Goal: Task Accomplishment & Management: Complete application form

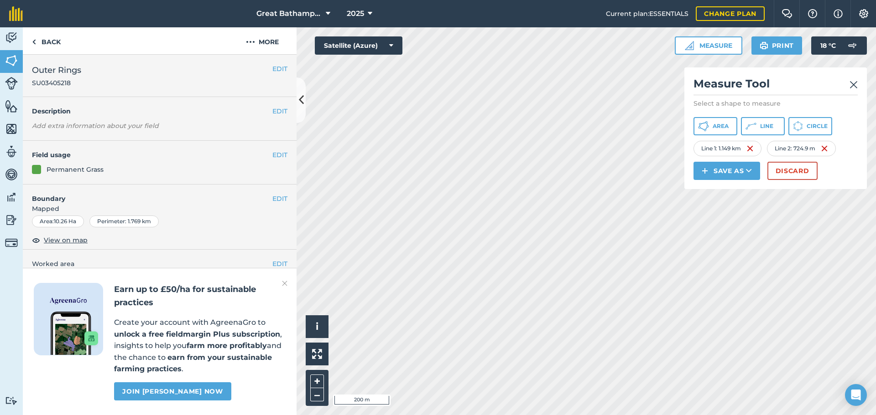
click at [856, 84] on img at bounding box center [853, 84] width 8 height 11
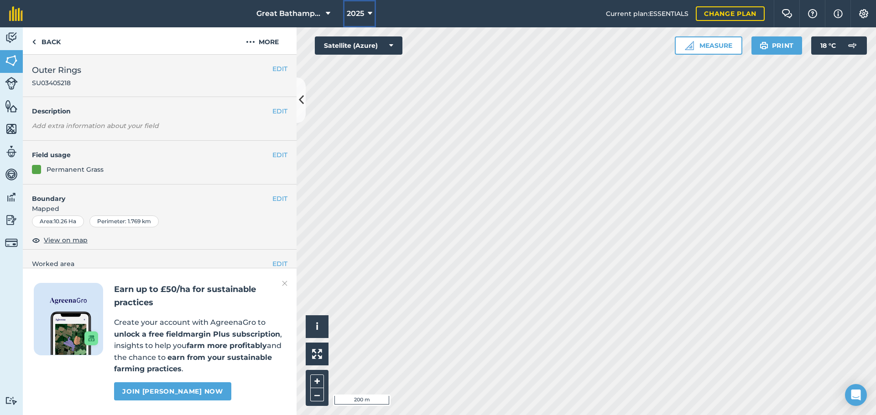
click at [369, 18] on icon at bounding box center [370, 13] width 5 height 11
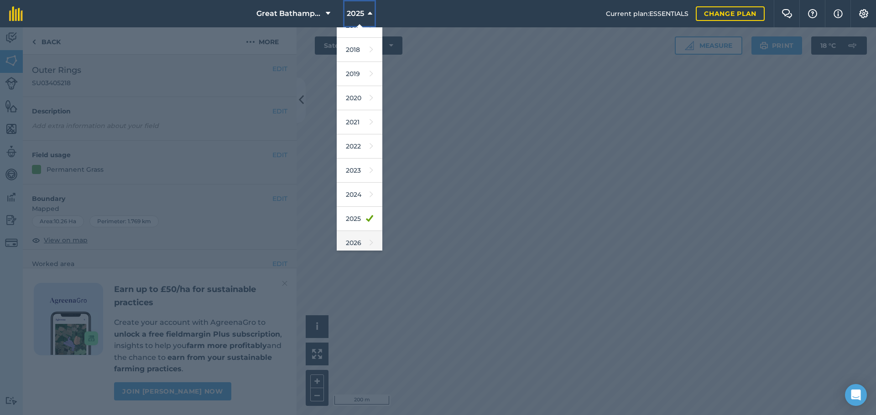
scroll to position [14, 0]
click at [355, 245] on link "2026" at bounding box center [360, 243] width 46 height 24
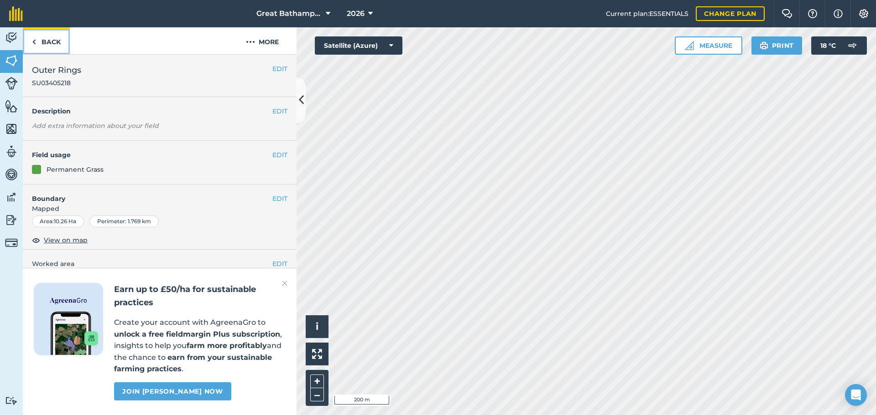
click at [65, 46] on link "Back" at bounding box center [46, 40] width 47 height 27
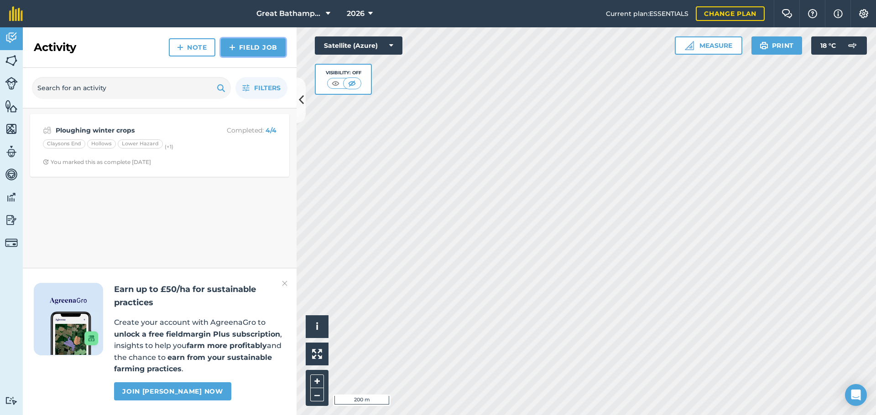
click at [246, 51] on link "Field Job" at bounding box center [253, 47] width 65 height 18
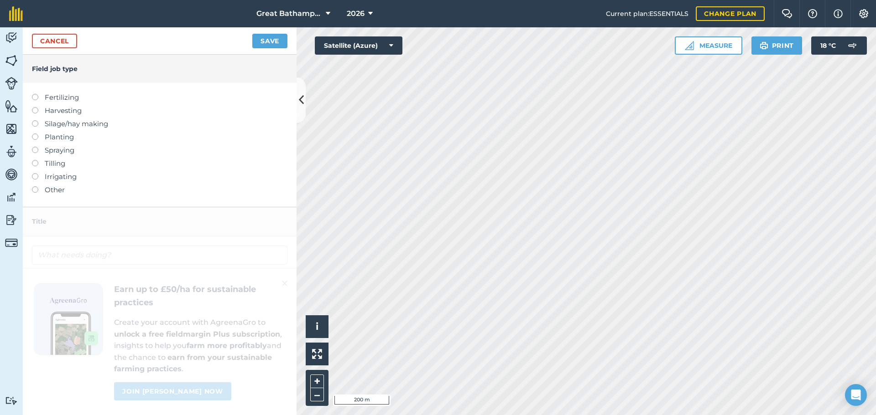
click at [51, 136] on label "Planting" at bounding box center [159, 137] width 255 height 11
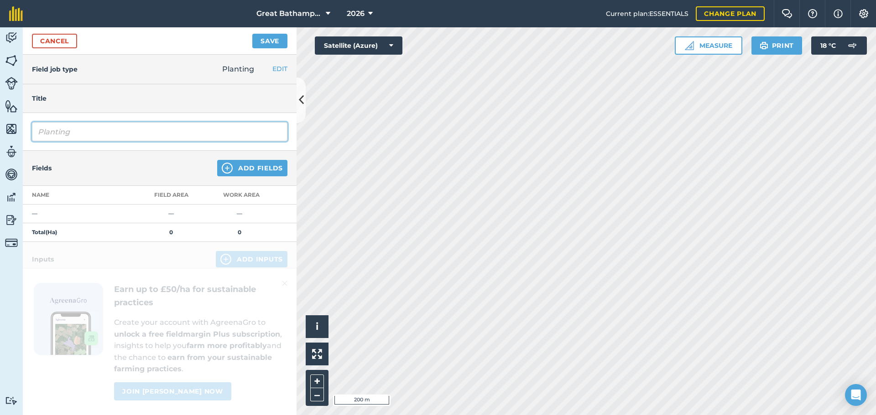
click at [75, 133] on input "Planting" at bounding box center [159, 131] width 255 height 19
type input "PlantingGerald Oats Drilling"
click at [223, 171] on img at bounding box center [227, 168] width 11 height 11
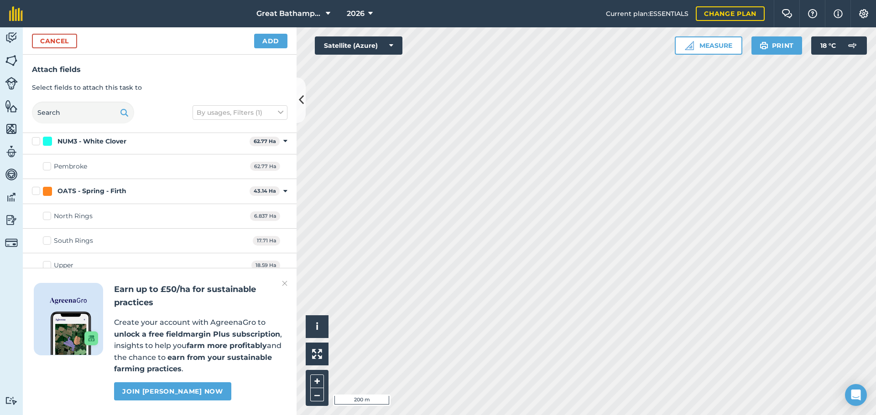
scroll to position [573, 0]
click at [46, 217] on label "Lower Hazard" at bounding box center [70, 216] width 55 height 10
click at [46, 217] on input "Lower Hazard" at bounding box center [46, 214] width 6 height 6
checkbox input "true"
click at [114, 195] on div "OATS - Winter - Mascani" at bounding box center [97, 192] width 81 height 10
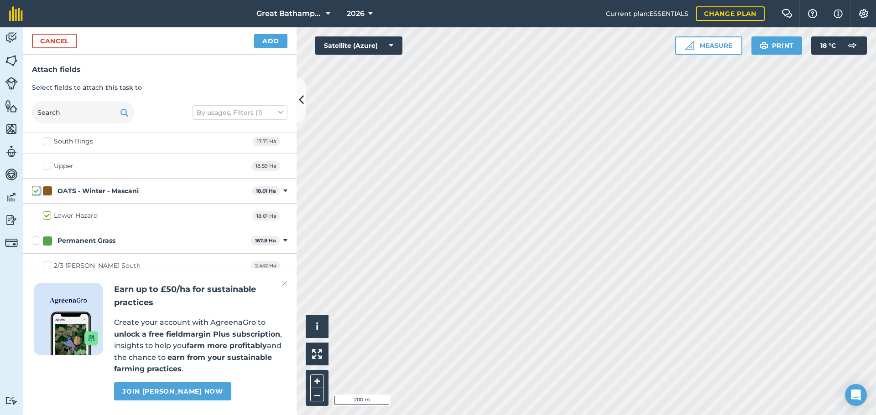
click at [38, 192] on input "OATS - Winter - Mascani" at bounding box center [35, 190] width 6 height 6
checkbox input "false"
click at [114, 195] on div "OATS - Winter - Mascani" at bounding box center [97, 192] width 81 height 10
click at [38, 192] on input "OATS - Winter - Mascani" at bounding box center [35, 190] width 6 height 6
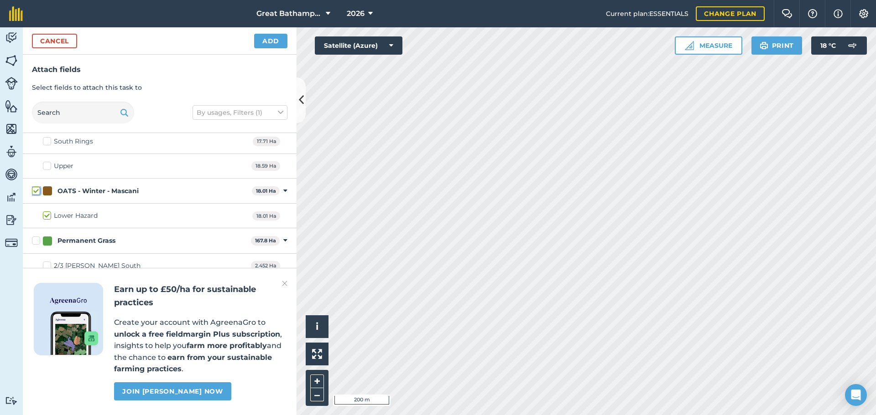
checkbox input "true"
click at [283, 285] on img at bounding box center [284, 283] width 5 height 11
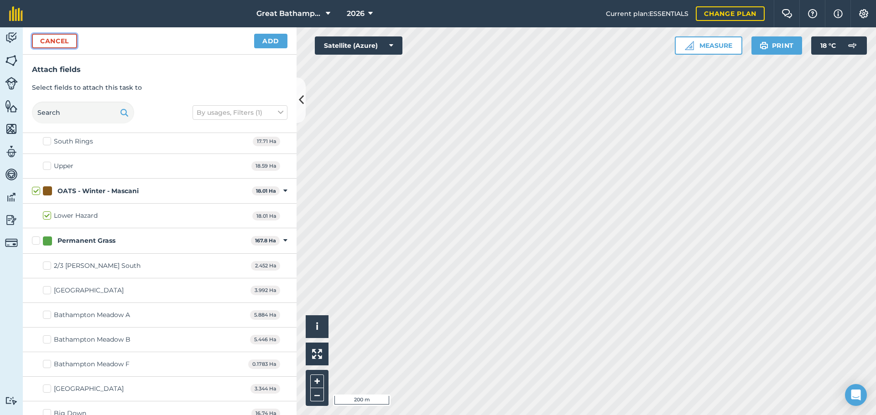
click at [70, 41] on button "Cancel" at bounding box center [54, 41] width 45 height 15
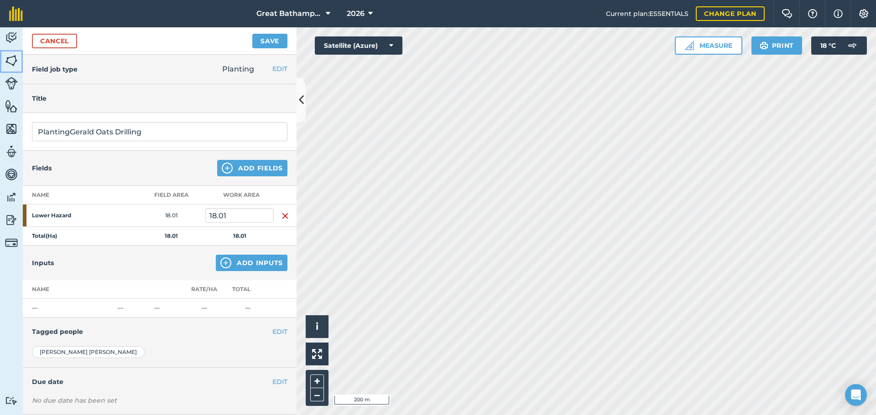
click at [11, 60] on img at bounding box center [11, 61] width 13 height 14
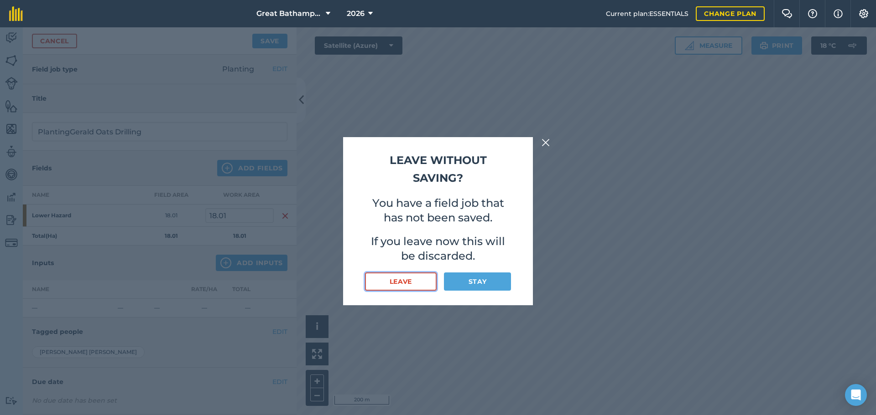
click at [417, 283] on button "Leave" at bounding box center [401, 282] width 72 height 18
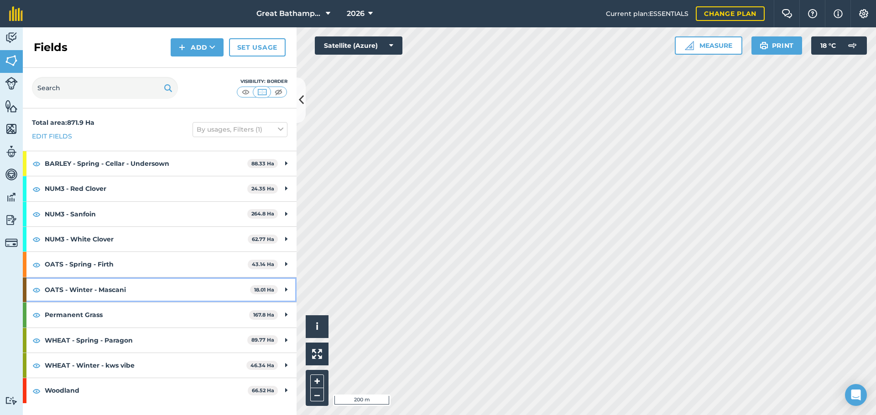
click at [117, 292] on strong "OATS - Winter - Mascani" at bounding box center [147, 290] width 205 height 25
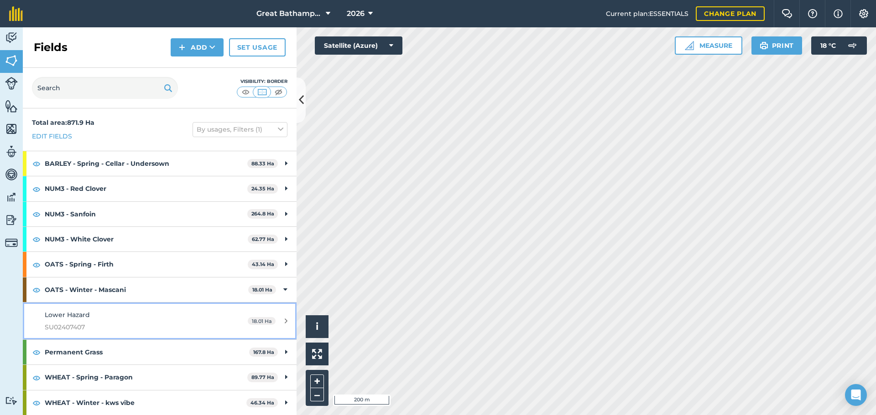
click at [103, 327] on span "SU02407407" at bounding box center [130, 327] width 171 height 10
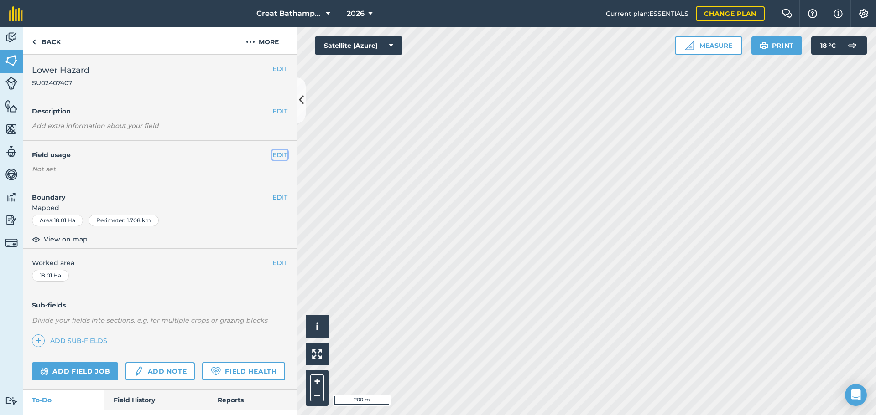
click at [283, 155] on button "EDIT" at bounding box center [279, 155] width 15 height 10
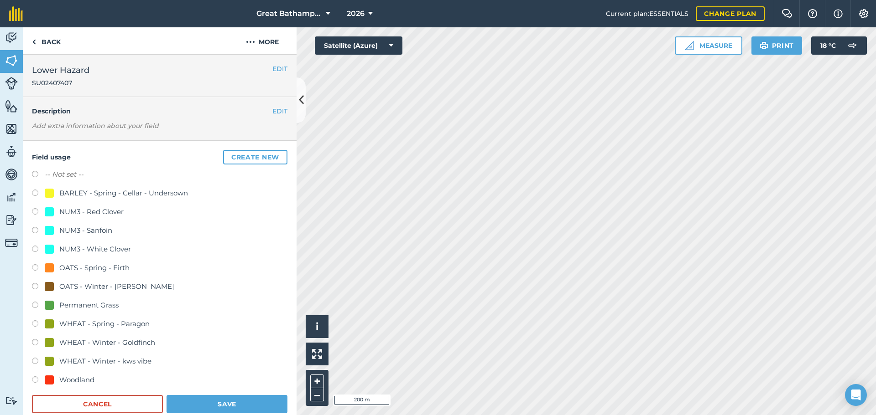
click at [95, 284] on div "OATS - Winter - [PERSON_NAME]" at bounding box center [116, 286] width 115 height 11
radio input "true"
click at [192, 404] on button "Save" at bounding box center [226, 404] width 121 height 18
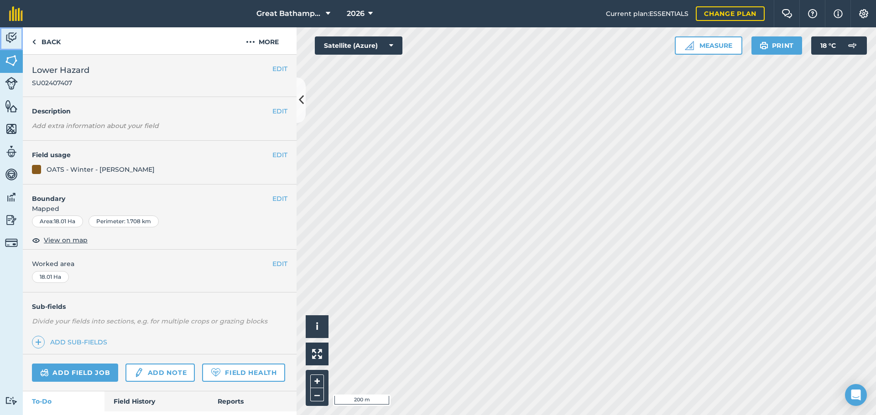
click at [10, 46] on link "Activity" at bounding box center [11, 38] width 23 height 23
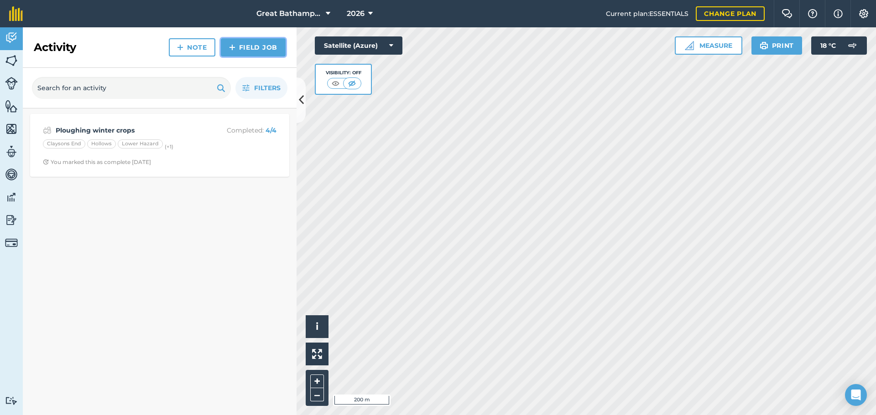
click at [249, 47] on link "Field Job" at bounding box center [253, 47] width 65 height 18
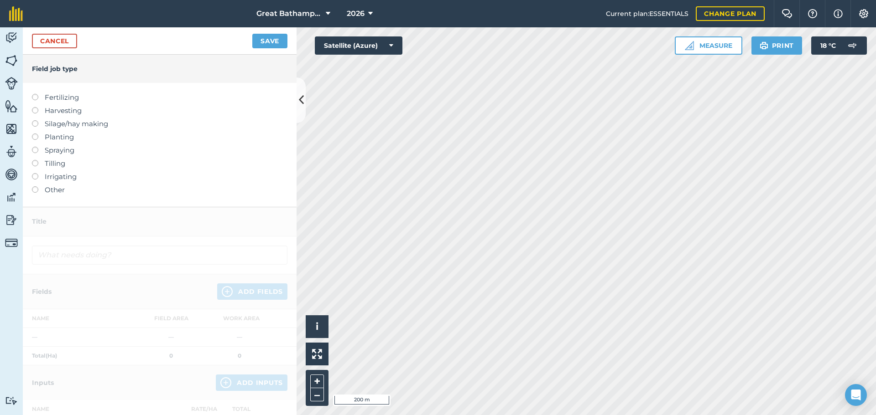
click at [52, 138] on label "Planting" at bounding box center [159, 137] width 255 height 11
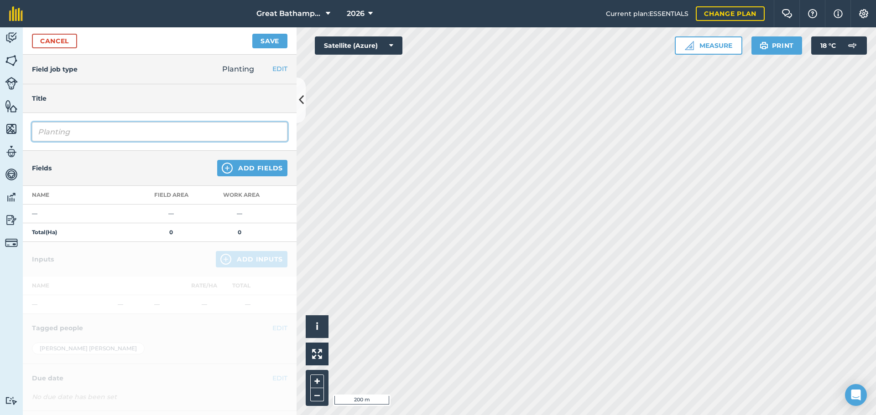
click at [79, 133] on input "Planting" at bounding box center [159, 131] width 255 height 19
type input "P"
type input "[PERSON_NAME] Drilling"
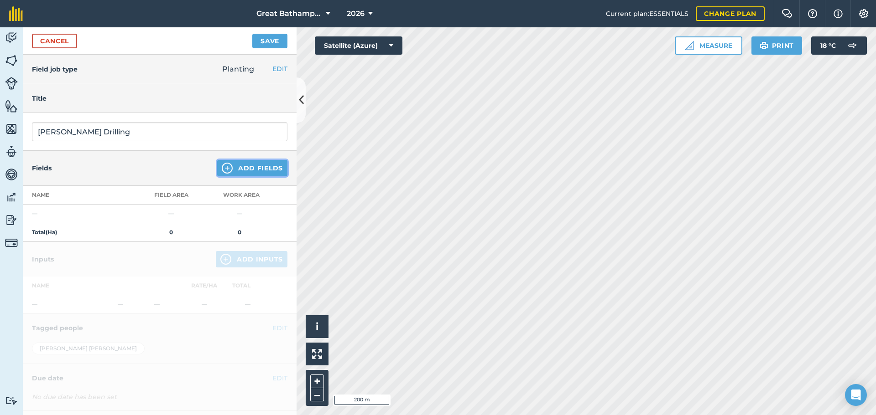
click at [229, 176] on button "Add Fields" at bounding box center [252, 168] width 70 height 16
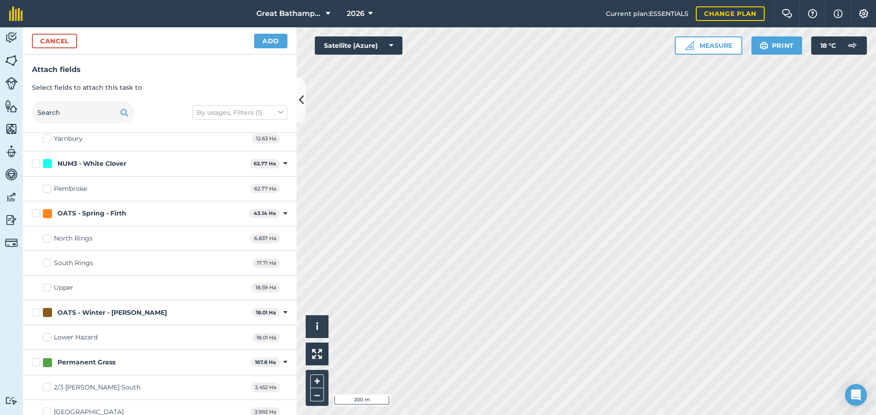
scroll to position [452, 0]
click at [60, 339] on div "Lower Hazard" at bounding box center [76, 337] width 44 height 10
click at [49, 338] on input "Lower Hazard" at bounding box center [46, 335] width 6 height 6
checkbox input "true"
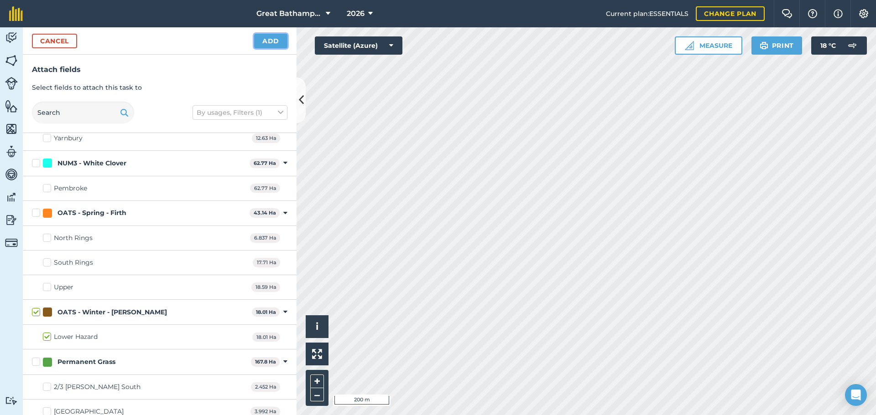
click at [267, 34] on button "Add" at bounding box center [270, 41] width 33 height 15
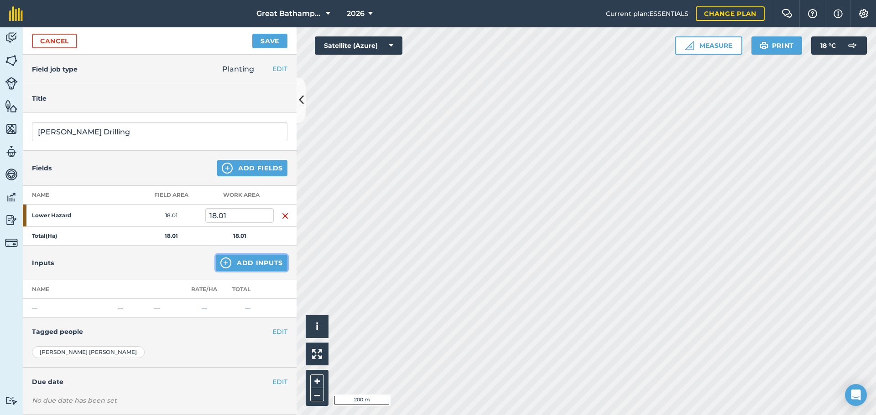
click at [266, 267] on button "Add Inputs" at bounding box center [252, 263] width 72 height 16
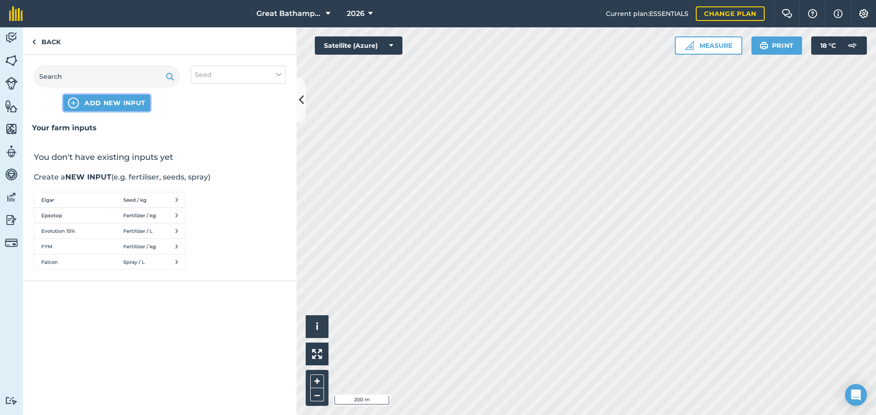
click at [132, 106] on span "ADD NEW INPUT" at bounding box center [114, 103] width 61 height 9
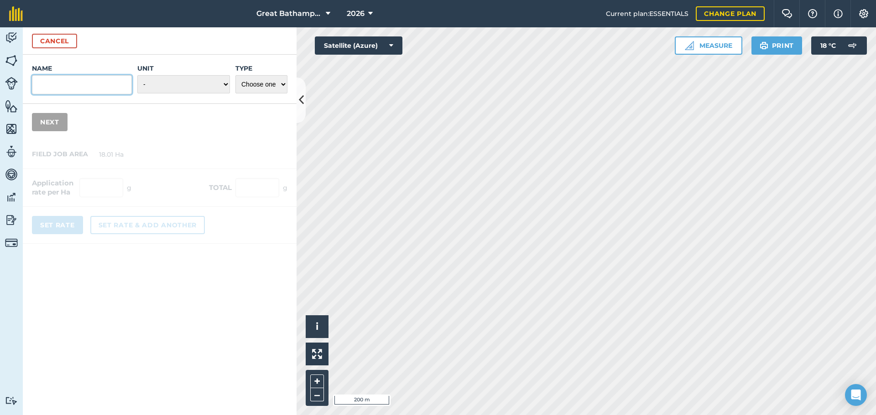
click at [103, 84] on input "Name" at bounding box center [82, 84] width 100 height 19
type input "[PERSON_NAME] Seed"
click at [224, 88] on select "- Grams/g Kilograms/kg Metric tonnes/t Millilitres/ml Litres/L Ounces/oz Pounds…" at bounding box center [183, 84] width 93 height 18
select select "KILOGRAMS"
click at [139, 75] on select "- Grams/g Kilograms/kg Metric tonnes/t Millilitres/ml Litres/L Ounces/oz Pounds…" at bounding box center [183, 84] width 93 height 18
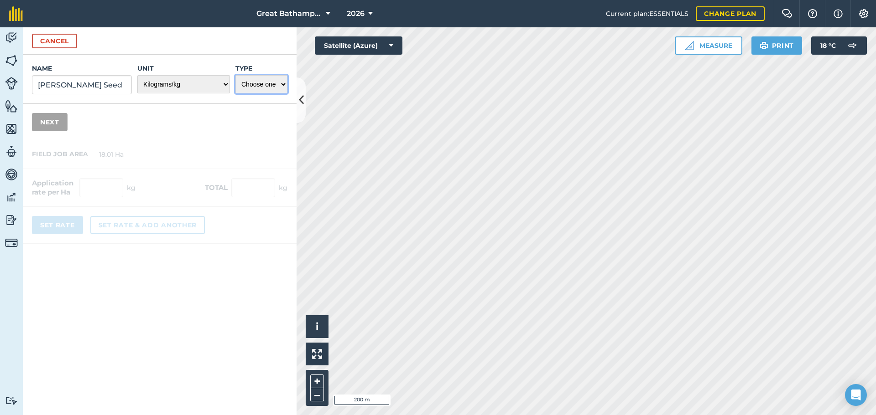
click at [262, 82] on select "Choose one Fertilizer Seed Spray Fuel Other" at bounding box center [261, 84] width 52 height 18
select select "SEED"
click at [237, 75] on select "Choose one Fertilizer Seed Spray Fuel Other" at bounding box center [261, 84] width 52 height 18
click at [57, 124] on button "Next" at bounding box center [50, 122] width 36 height 18
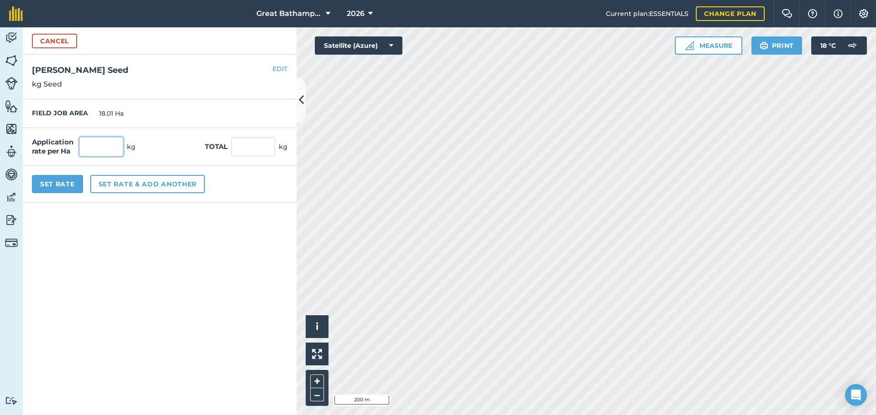
click at [109, 143] on input "text" at bounding box center [101, 146] width 44 height 19
type input "250"
click button "Cancel" at bounding box center [54, 41] width 45 height 15
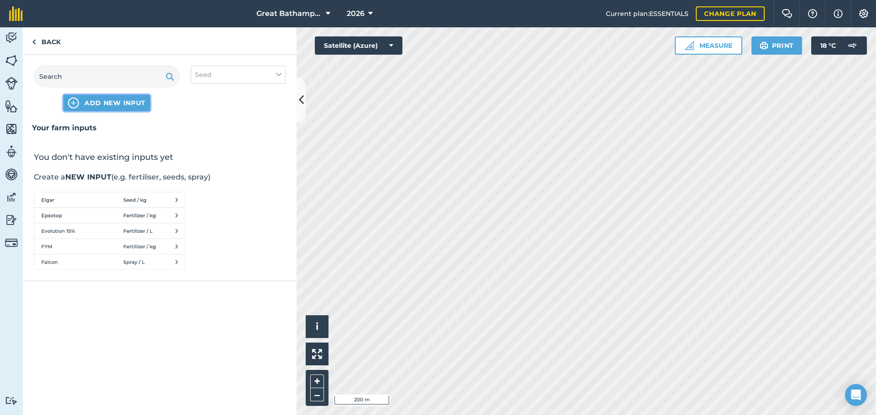
click at [90, 103] on span "ADD NEW INPUT" at bounding box center [114, 103] width 61 height 9
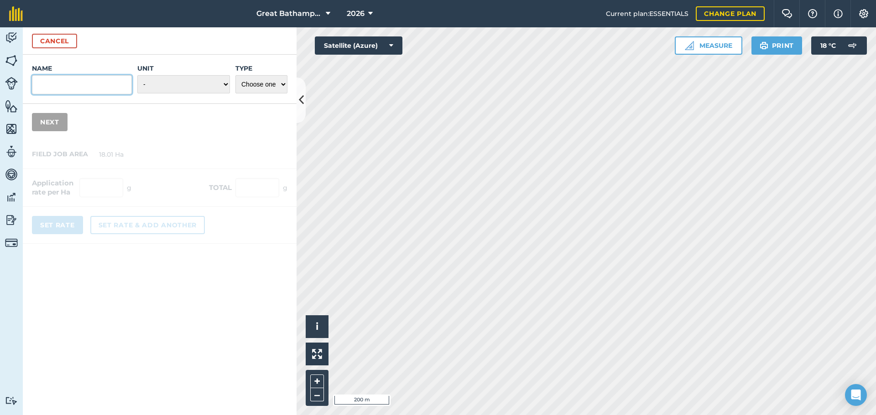
click at [93, 92] on input "Name" at bounding box center [82, 84] width 100 height 19
type input "[PERSON_NAME]"
click at [193, 88] on select "- Grams/g Kilograms/kg Metric tonnes/t Millilitres/ml Litres/L Ounces/oz Pounds…" at bounding box center [183, 84] width 93 height 18
select select "KILOGRAMS"
click at [139, 75] on select "- Grams/g Kilograms/kg Metric tonnes/t Millilitres/ml Litres/L Ounces/oz Pounds…" at bounding box center [183, 84] width 93 height 18
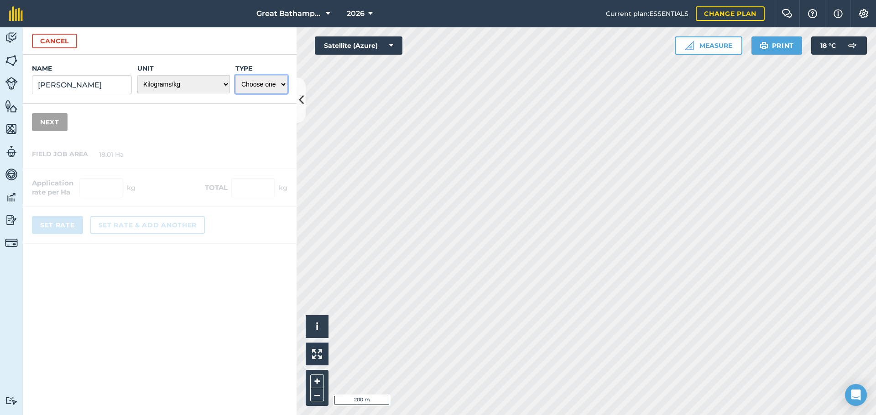
click at [254, 89] on select "Choose one Fertilizer Seed Spray Fuel Other" at bounding box center [261, 84] width 52 height 18
select select "SEED"
click at [237, 75] on select "Choose one Fertilizer Seed Spray Fuel Other" at bounding box center [261, 84] width 52 height 18
click at [40, 123] on button "Next" at bounding box center [50, 122] width 36 height 18
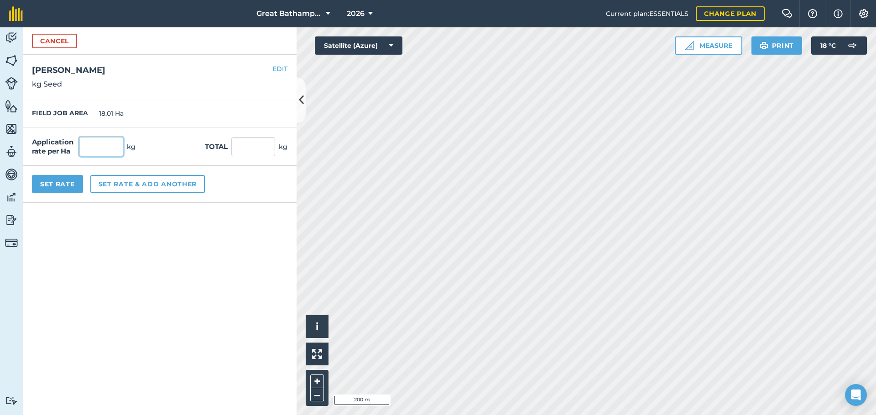
click at [95, 140] on input "text" at bounding box center [101, 146] width 44 height 19
type input "250"
type input "4,502.5"
click at [207, 158] on div "Application rate per Ha 250 kg Total 4,502.5 kg" at bounding box center [160, 147] width 274 height 38
click at [76, 185] on button "Set Rate" at bounding box center [57, 184] width 51 height 18
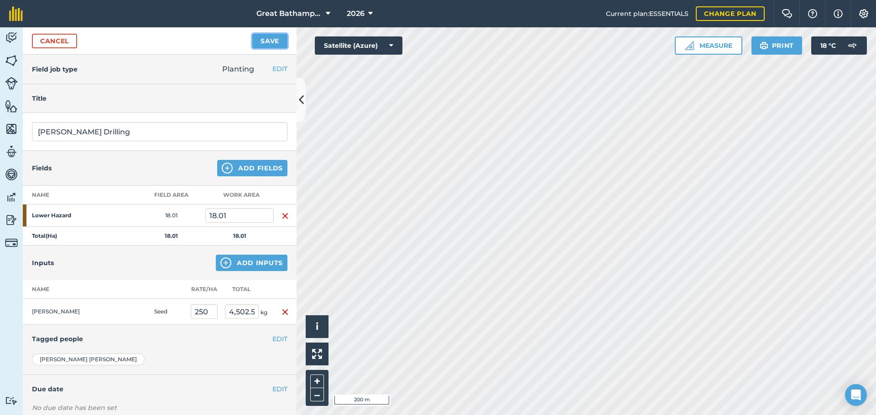
click at [263, 47] on button "Save" at bounding box center [269, 41] width 35 height 15
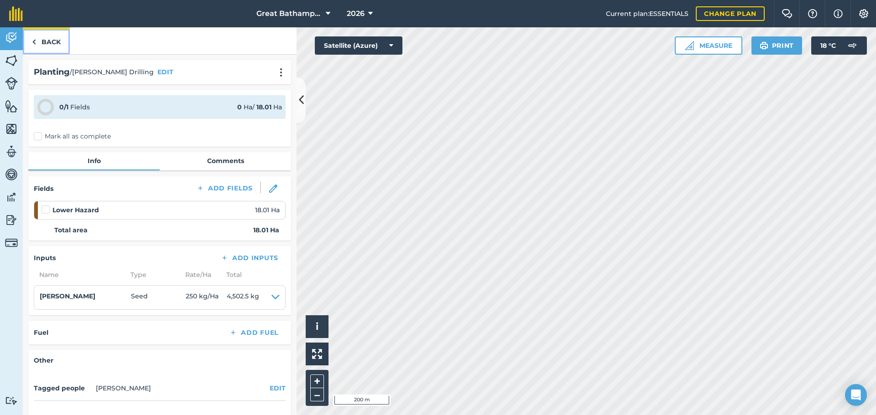
click at [47, 46] on link "Back" at bounding box center [46, 40] width 47 height 27
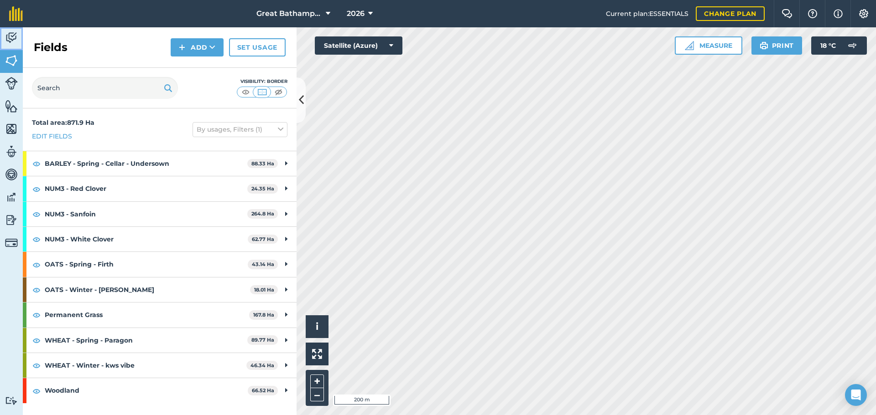
click at [4, 42] on link "Activity" at bounding box center [11, 38] width 23 height 23
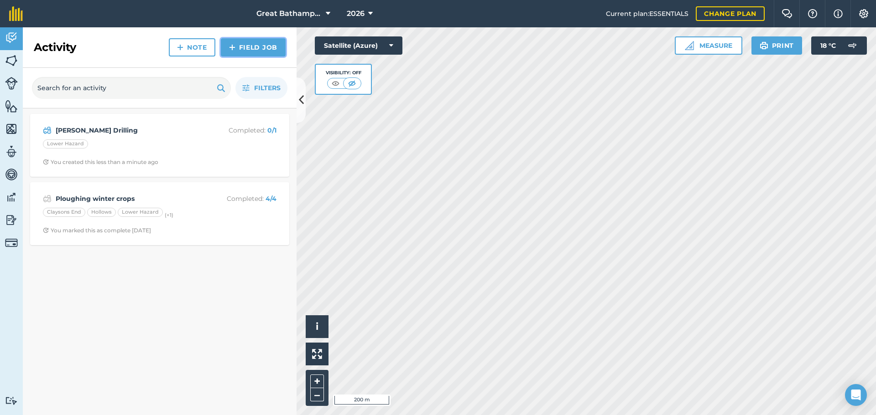
click at [257, 43] on link "Field Job" at bounding box center [253, 47] width 65 height 18
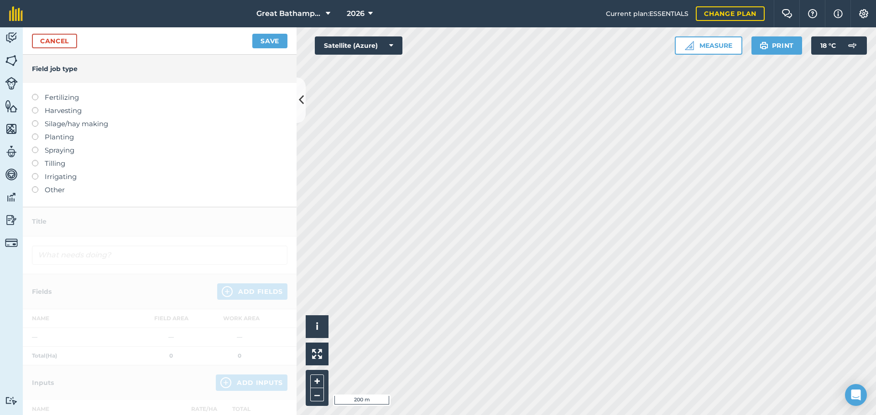
click at [54, 163] on label "Tilling" at bounding box center [159, 163] width 255 height 11
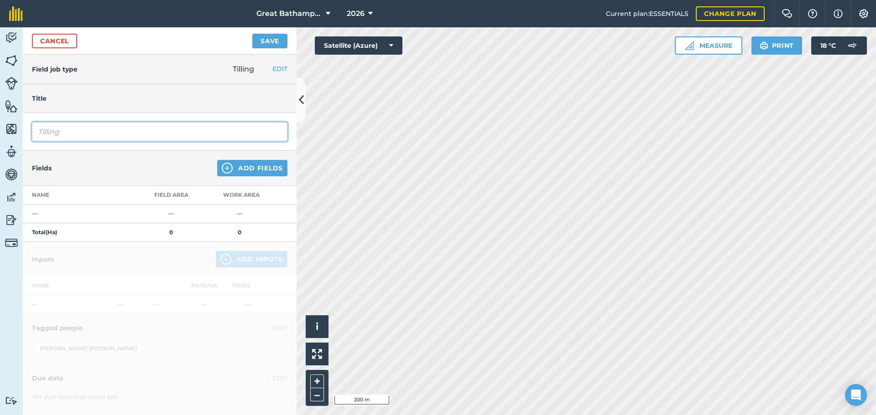
click at [69, 135] on input "Tilling" at bounding box center [159, 131] width 255 height 19
type input "T"
type input "W"
type input "[PERSON_NAME] Rolling"
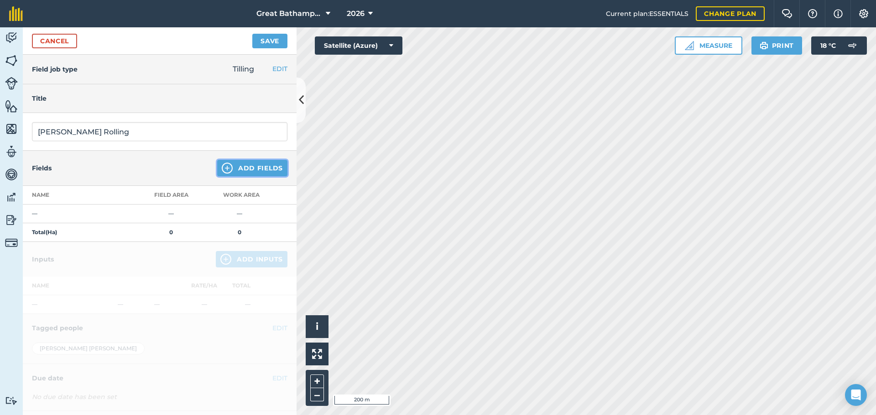
click at [228, 167] on img at bounding box center [227, 168] width 11 height 11
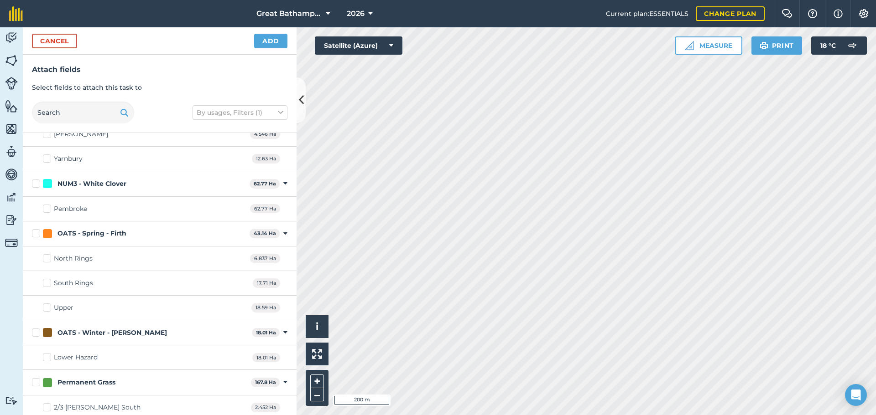
scroll to position [432, 0]
click at [45, 357] on label "Lower Hazard" at bounding box center [70, 358] width 55 height 10
click at [45, 357] on input "Lower Hazard" at bounding box center [46, 356] width 6 height 6
checkbox input "true"
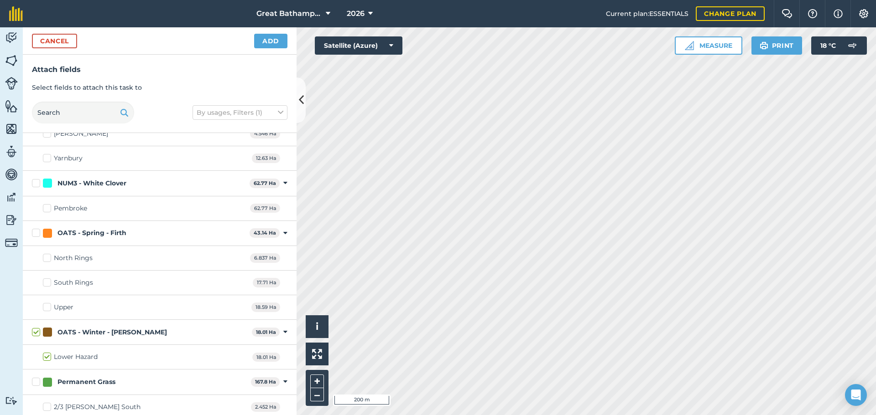
click at [272, 49] on div "Cancel Add" at bounding box center [160, 40] width 274 height 27
click at [274, 41] on button "Add" at bounding box center [270, 41] width 33 height 15
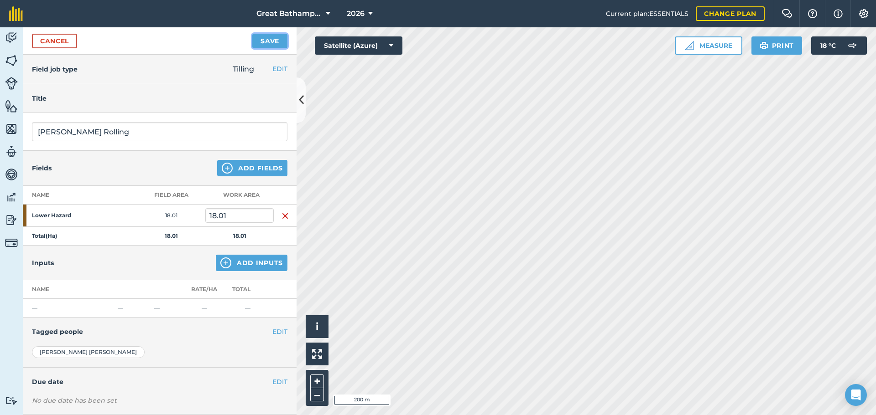
click at [274, 41] on button "Save" at bounding box center [269, 41] width 35 height 15
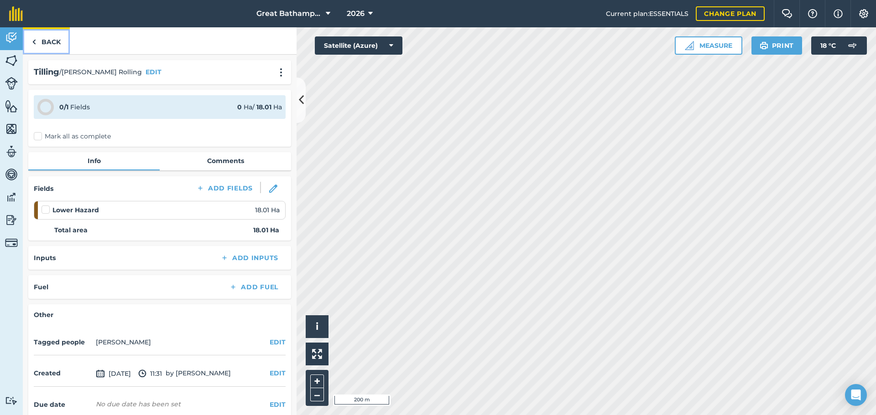
click at [45, 45] on link "Back" at bounding box center [46, 40] width 47 height 27
